Goal: Use online tool/utility: Utilize a website feature to perform a specific function

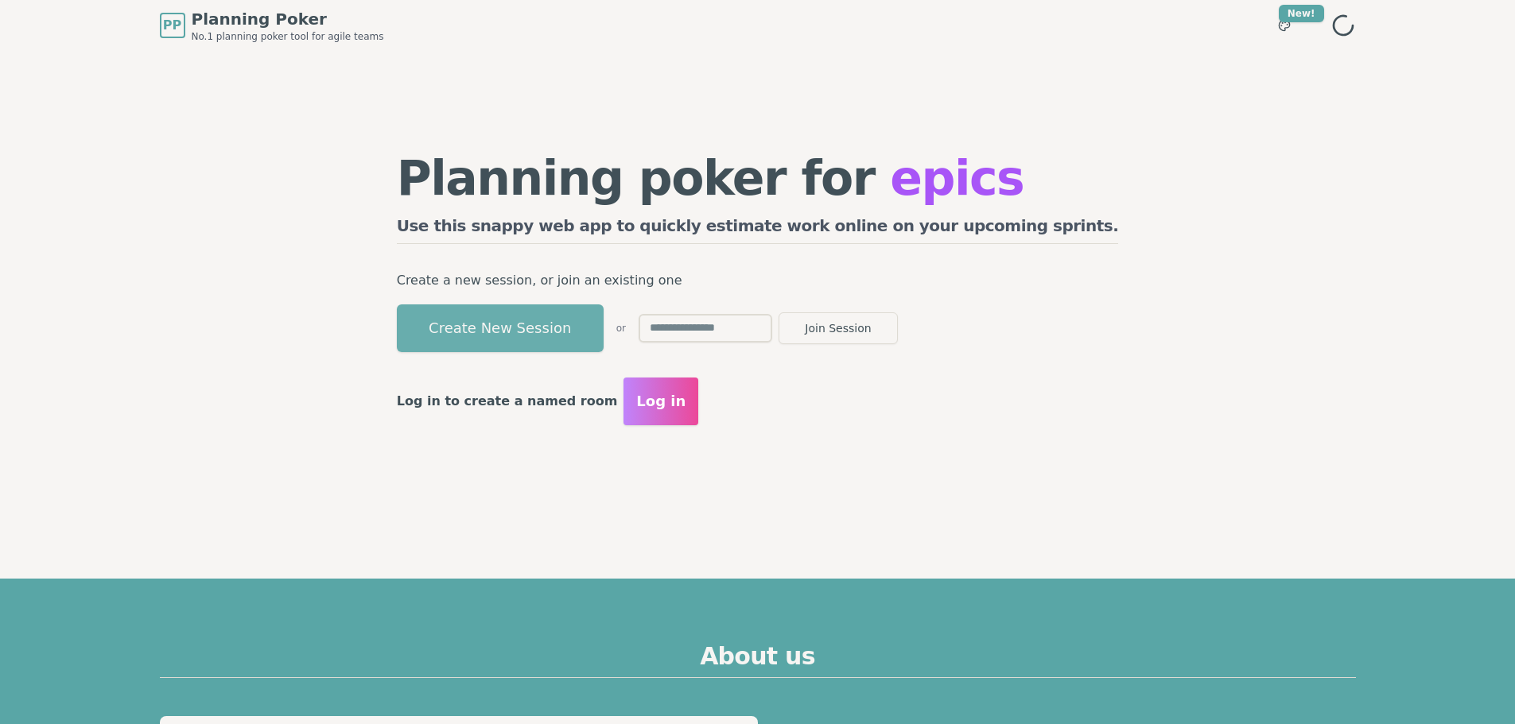
click at [531, 341] on button "Create New Session" at bounding box center [500, 329] width 207 height 48
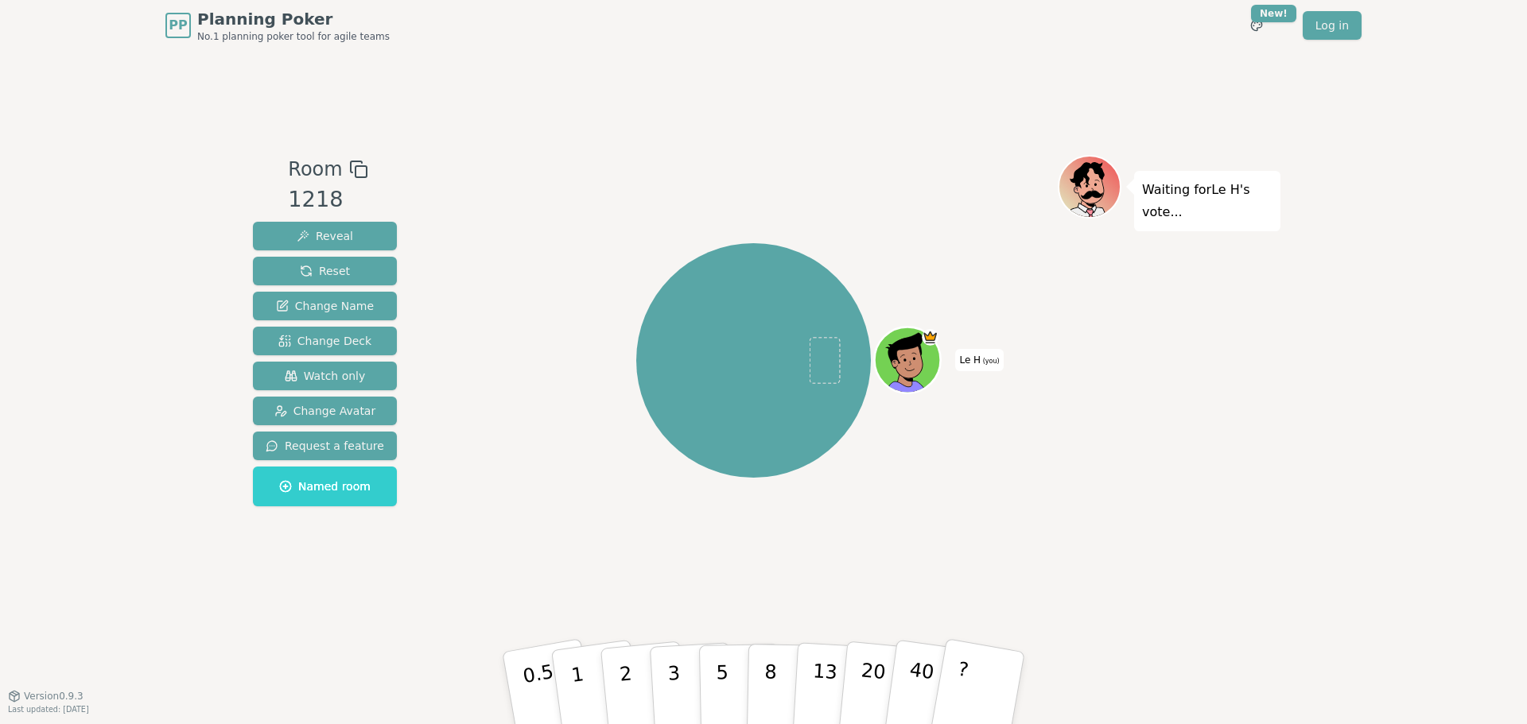
click at [350, 165] on icon at bounding box center [358, 169] width 19 height 19
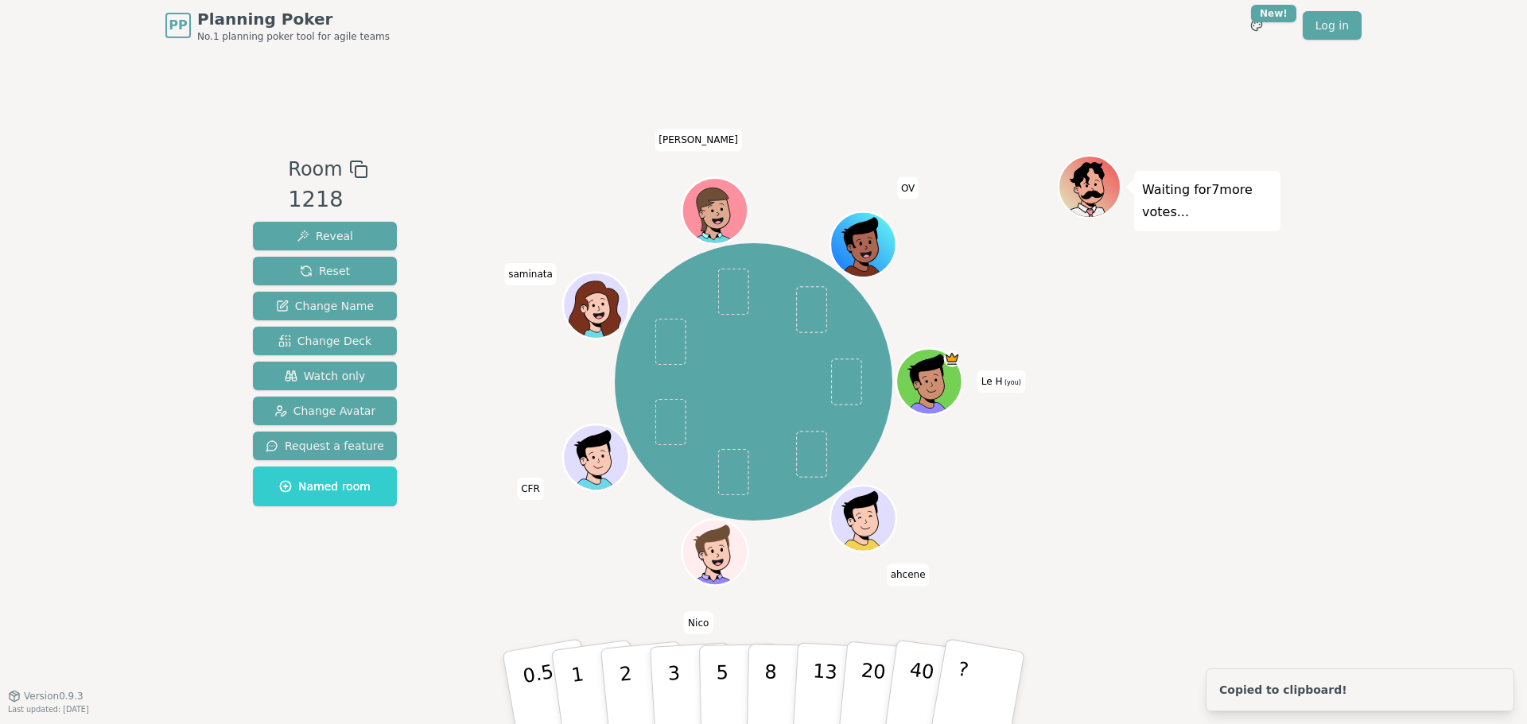
click at [826, 99] on div "Room 1218 Reveal Reset Change Name Change Deck Watch only Change Avatar Request…" at bounding box center [763, 373] width 1034 height 645
click at [329, 268] on span "Reset" at bounding box center [325, 271] width 50 height 16
click at [334, 269] on span "Reset" at bounding box center [325, 271] width 50 height 16
click at [335, 269] on span "Reset" at bounding box center [325, 271] width 50 height 16
click at [502, 82] on div "Room 1218 Reveal Reset Change Name Change Deck Watch only Change Avatar Request…" at bounding box center [763, 373] width 1034 height 645
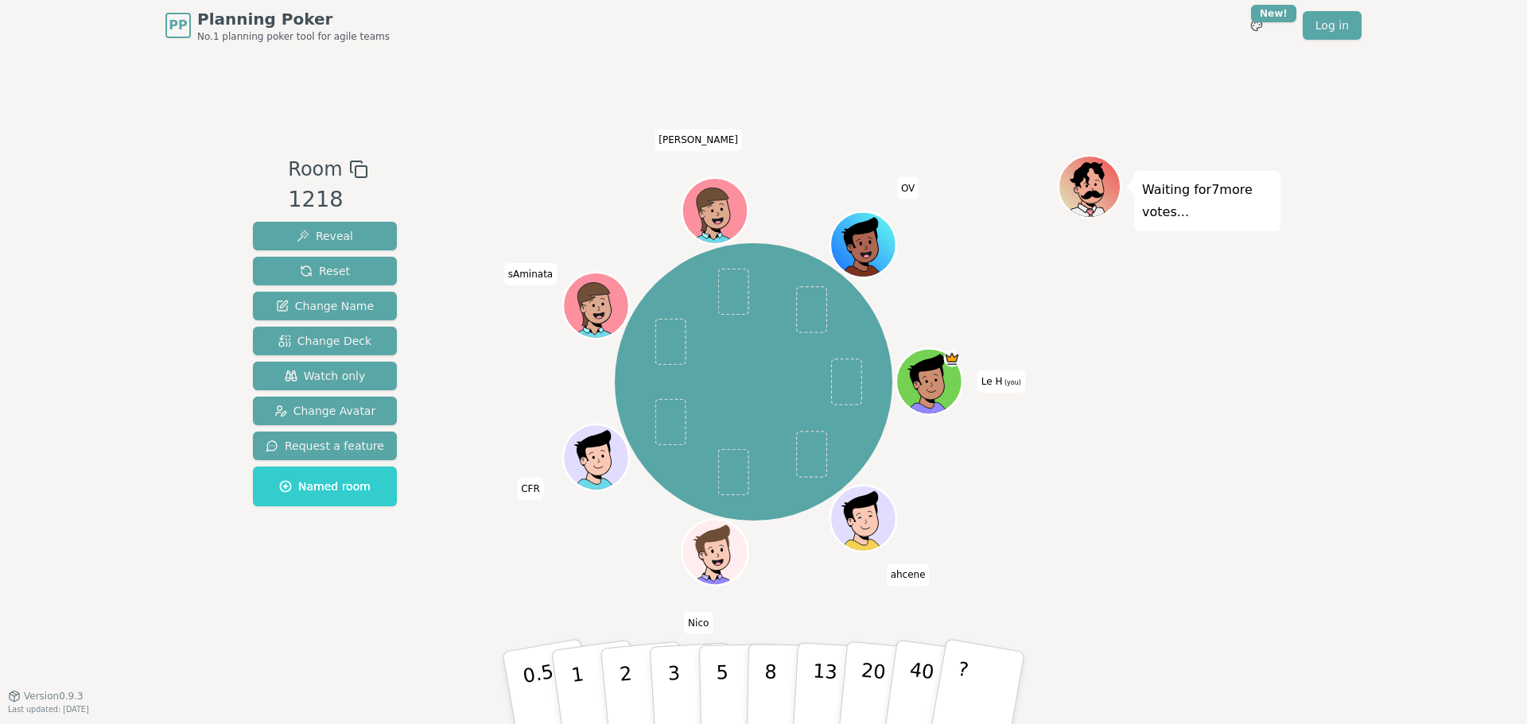
click at [1235, 540] on div "Waiting for 7 more votes..." at bounding box center [1168, 373] width 223 height 437
click at [322, 266] on span "Reset" at bounding box center [325, 271] width 50 height 16
click at [784, 114] on div "Room 1218 Reveal Reset Change Name Change Deck Watch only Change Avatar Request…" at bounding box center [763, 373] width 1034 height 645
